Goal: Transaction & Acquisition: Purchase product/service

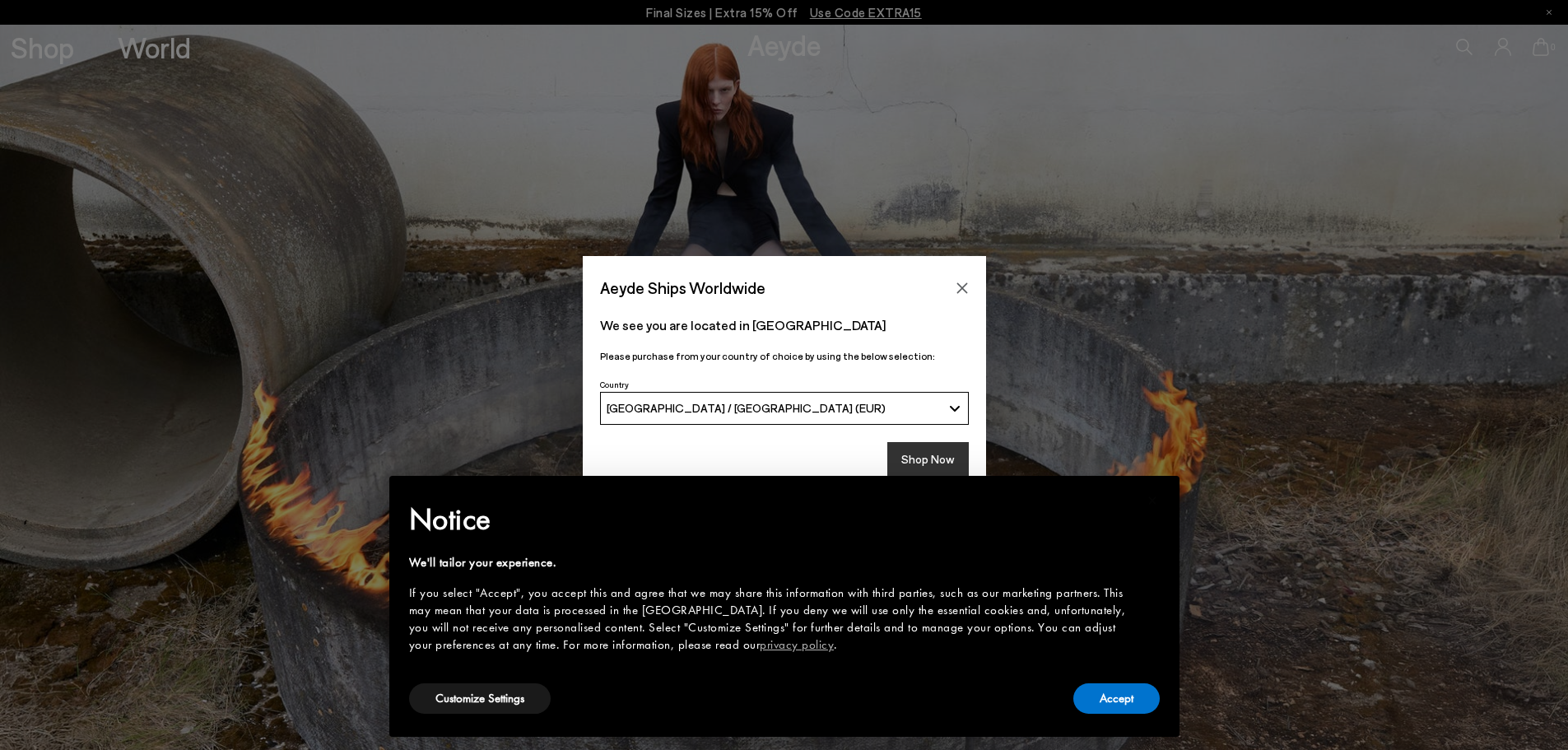
click at [947, 459] on button "Shop Now" at bounding box center [927, 459] width 81 height 34
click at [1123, 700] on button "Accept" at bounding box center [1116, 698] width 86 height 30
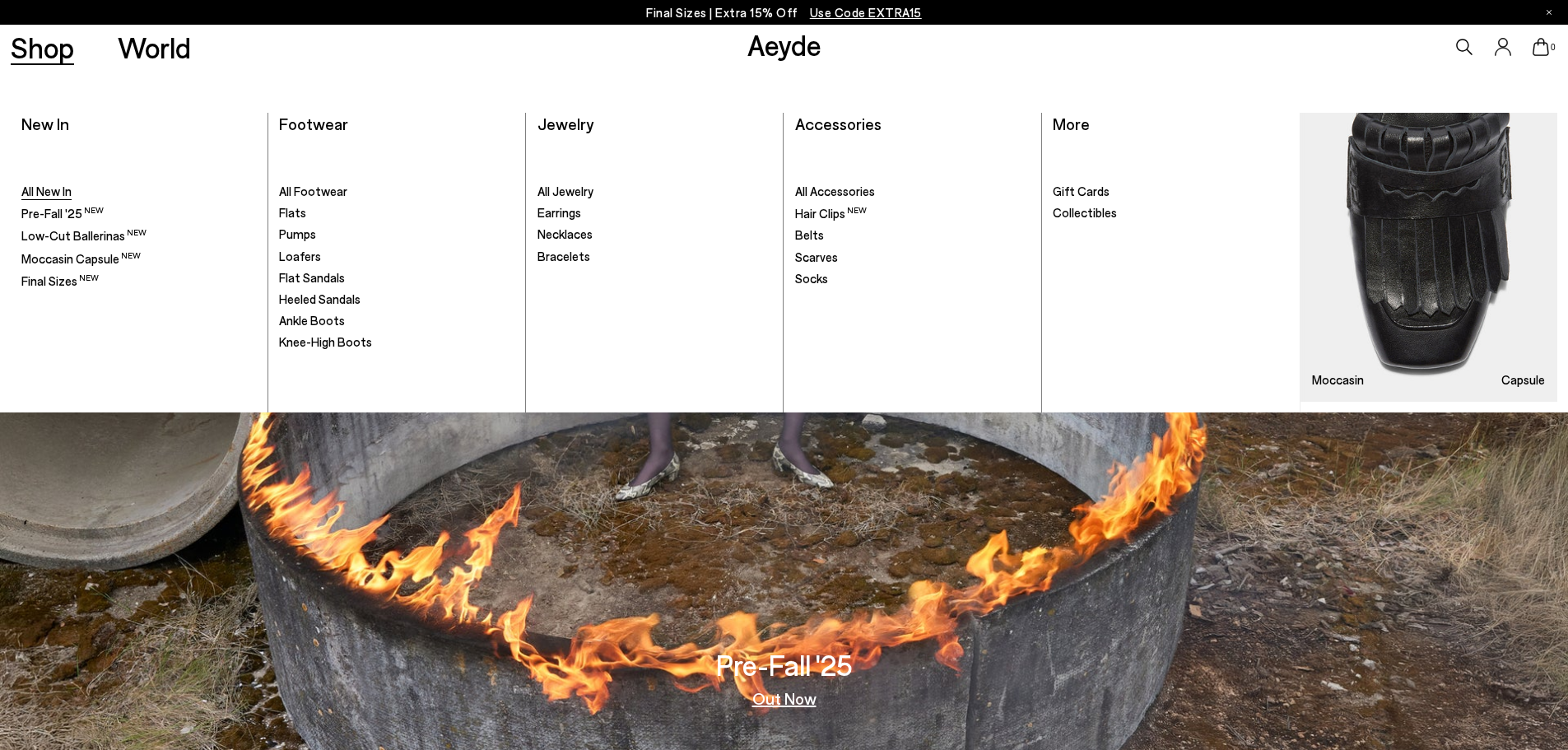
click at [60, 190] on span "All New In" at bounding box center [46, 190] width 50 height 15
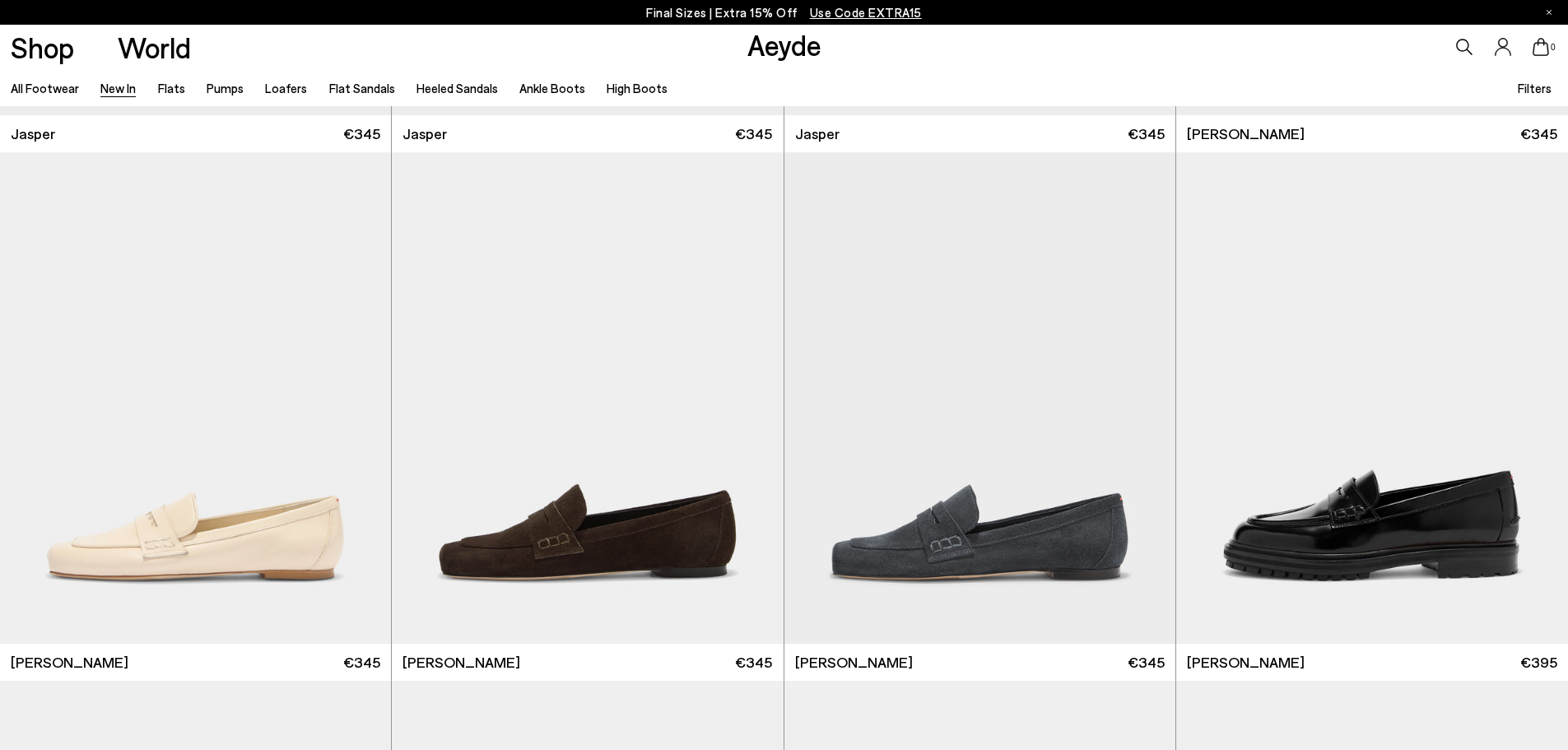
scroll to position [1071, 0]
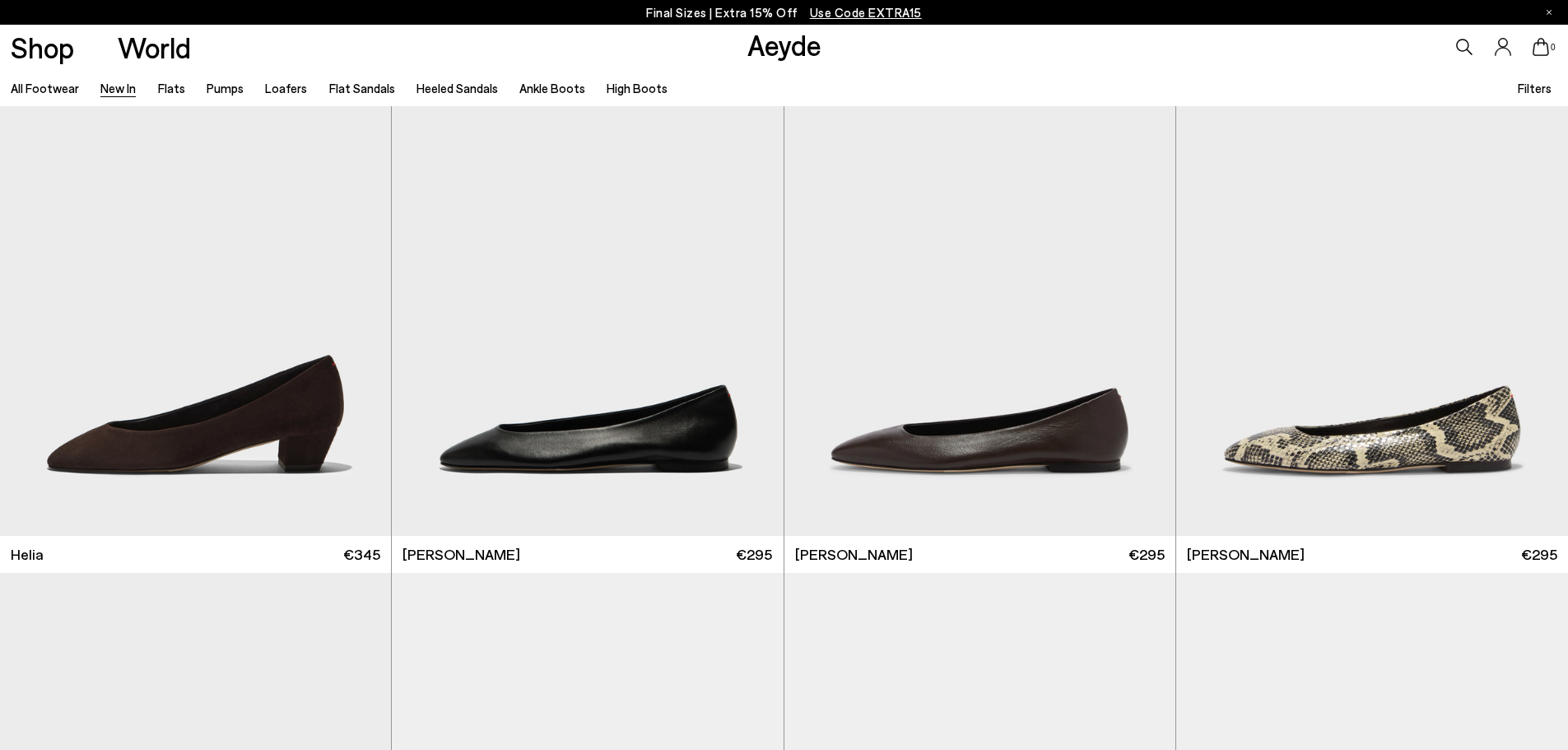
scroll to position [2224, 0]
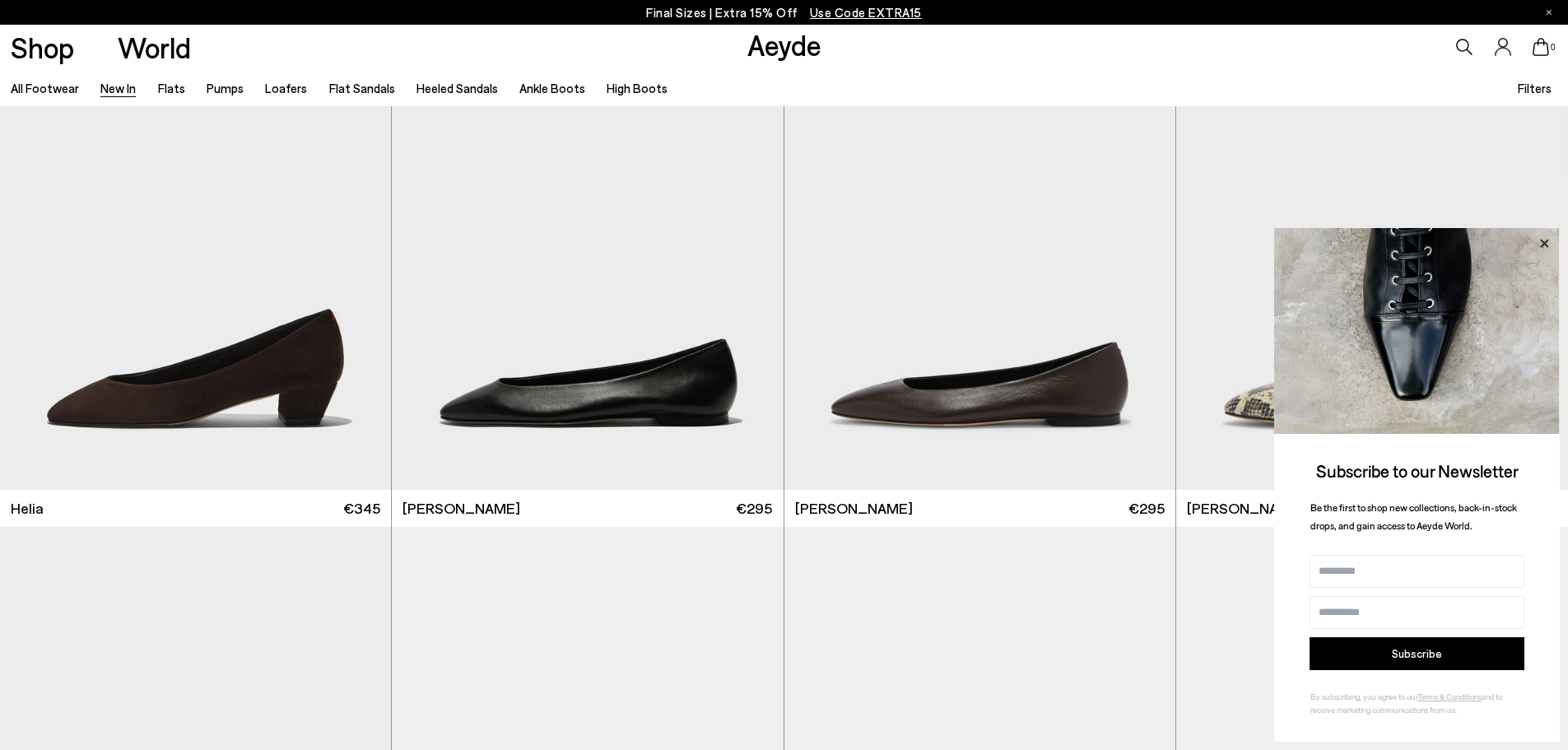
click at [1544, 239] on icon at bounding box center [1544, 244] width 22 height 22
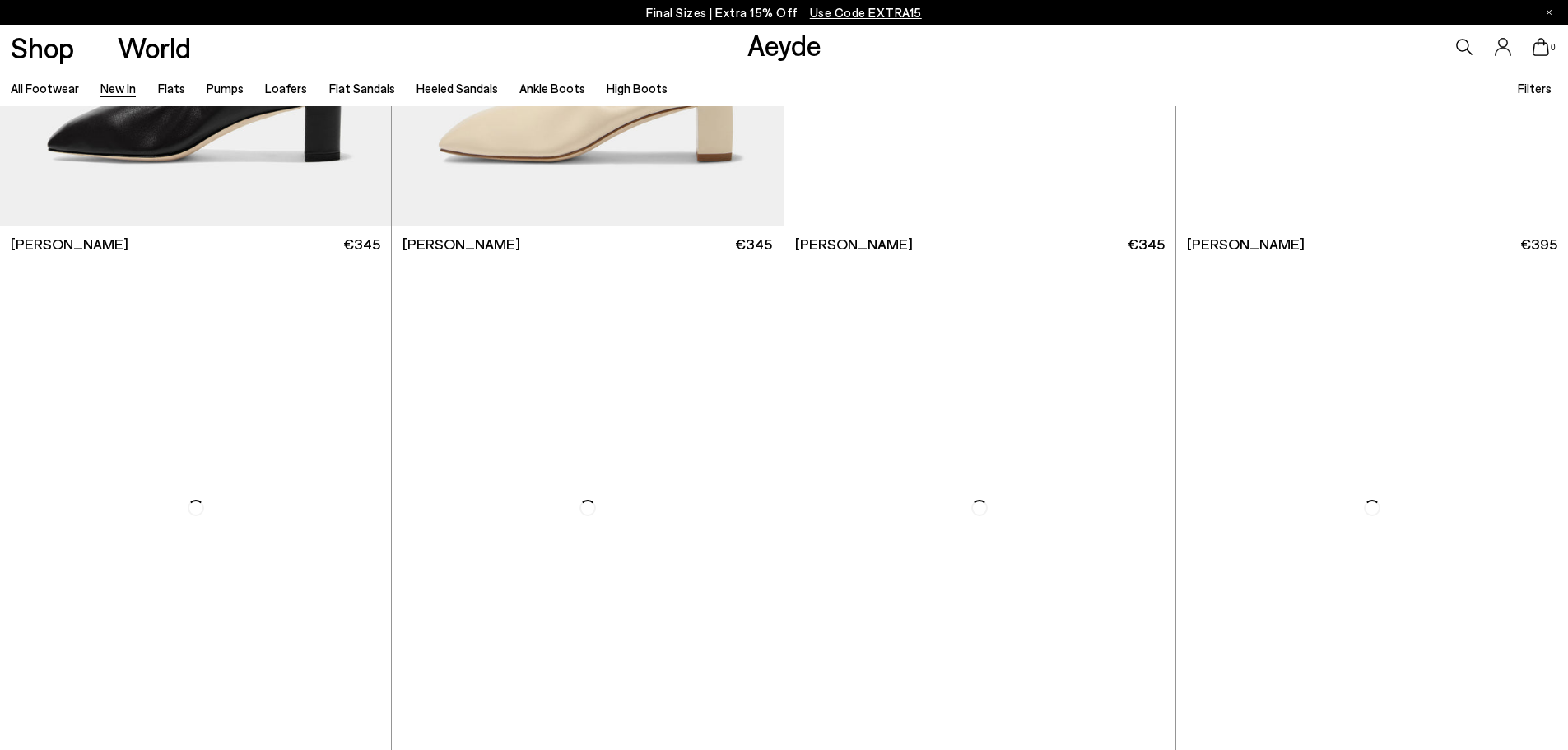
scroll to position [4281, 0]
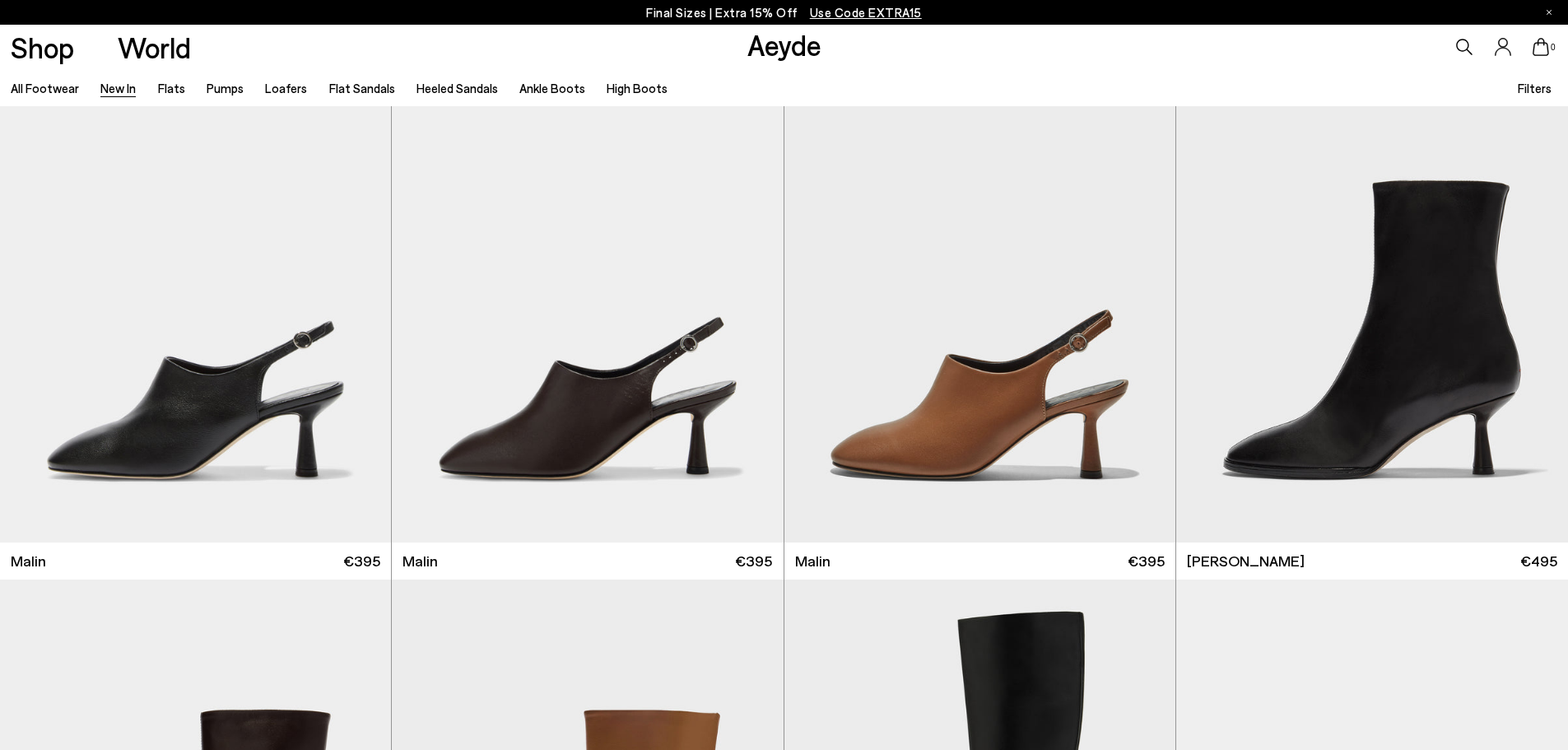
scroll to position [5352, 0]
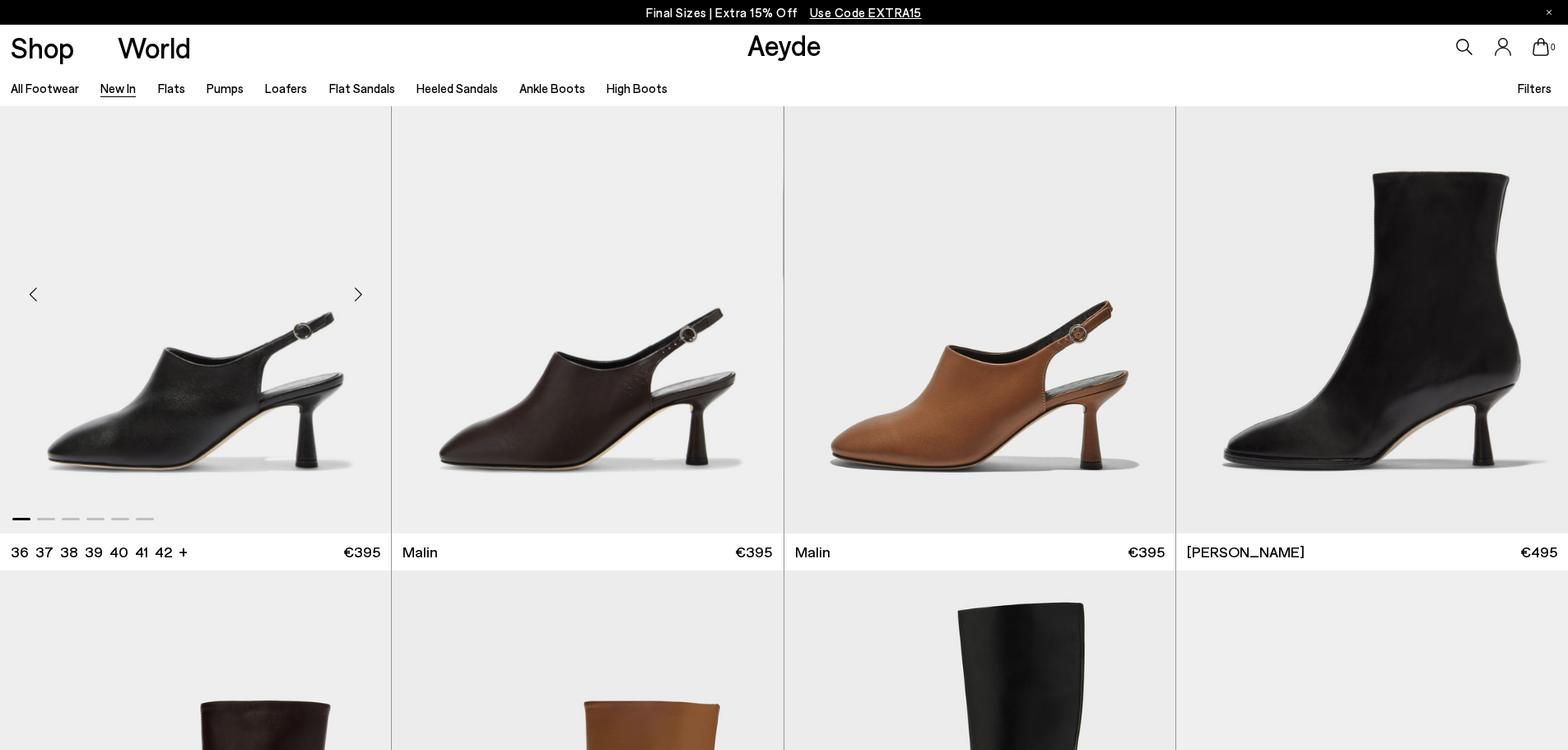
click at [358, 292] on div "Next slide" at bounding box center [358, 294] width 49 height 49
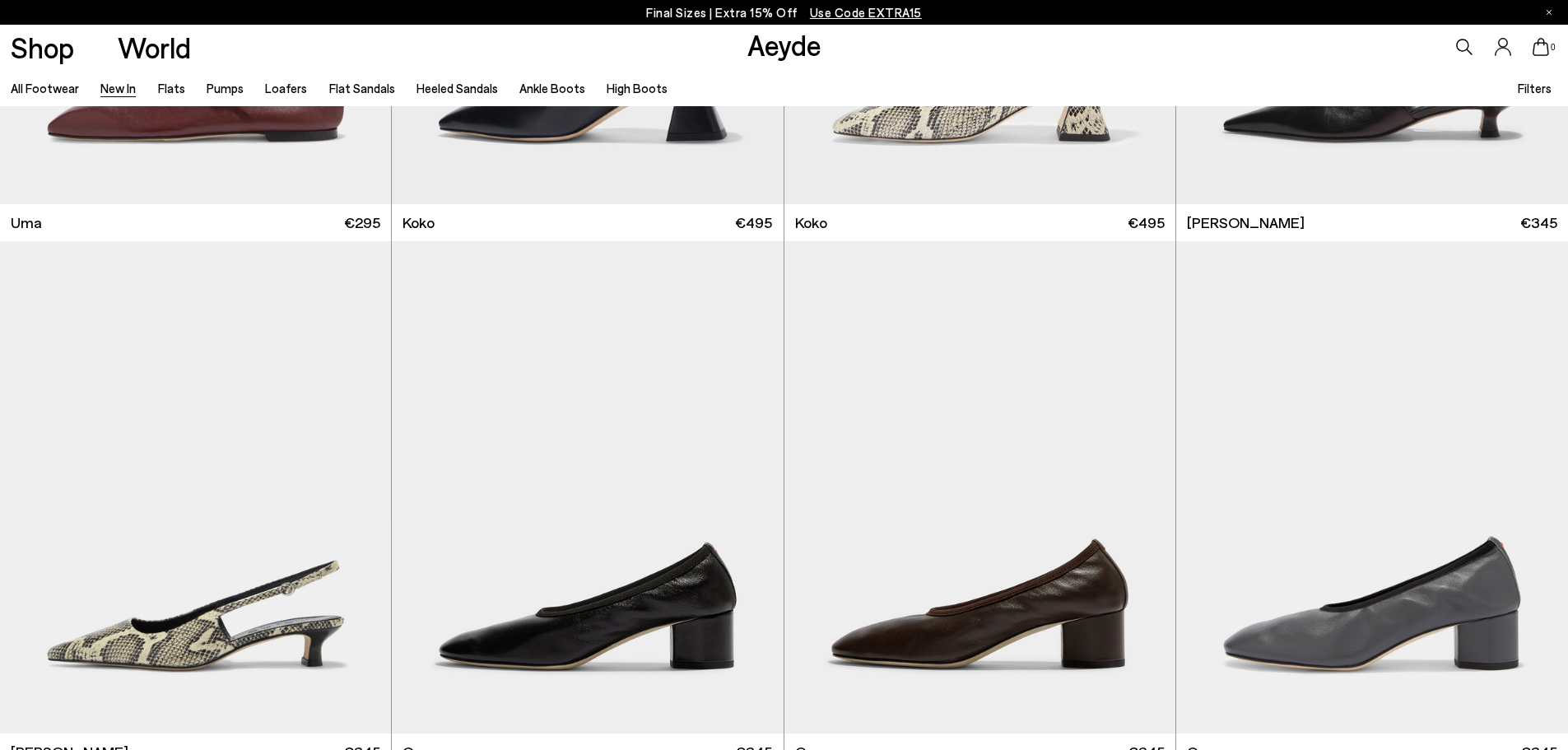
scroll to position [10704, 0]
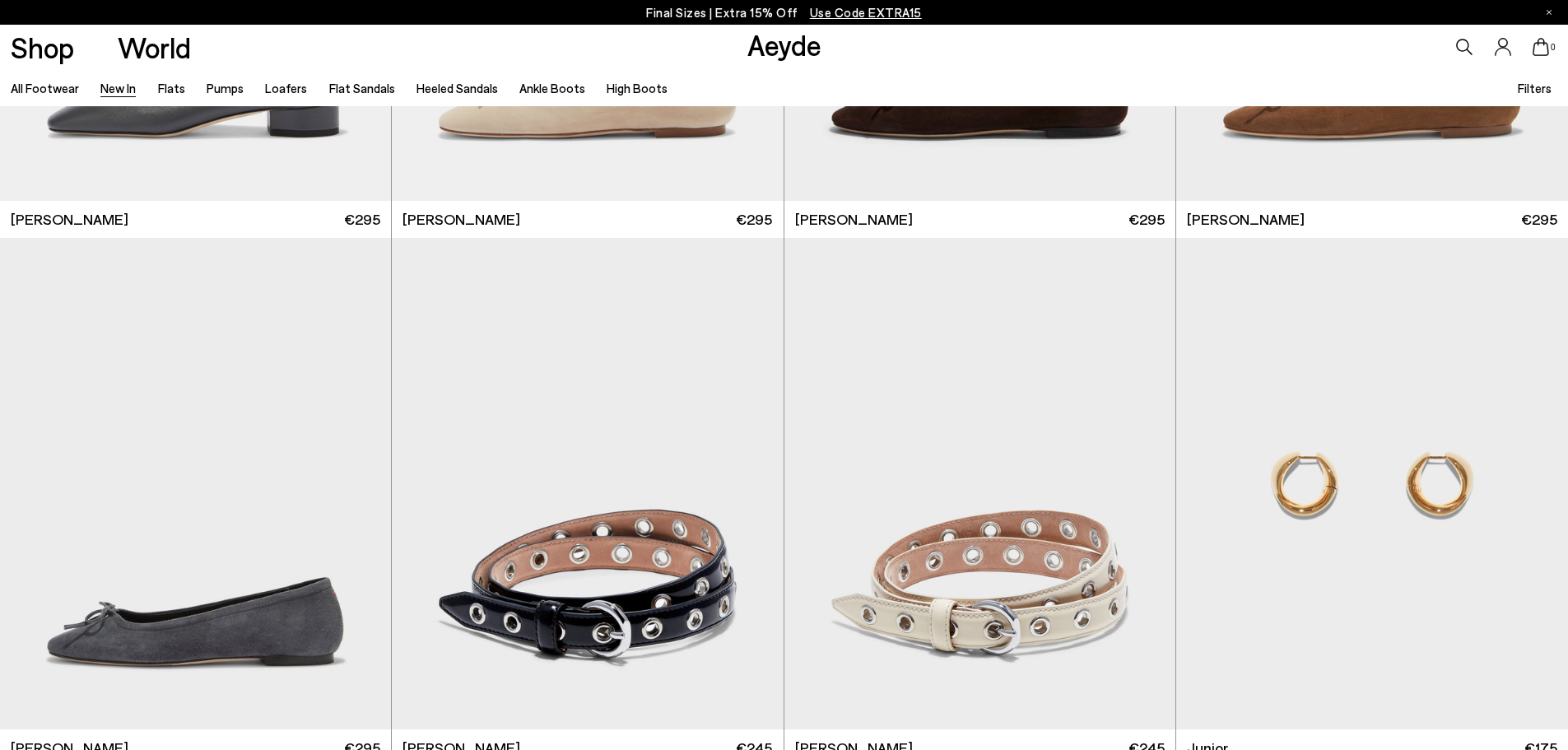
scroll to position [12763, 0]
